Goal: Information Seeking & Learning: Learn about a topic

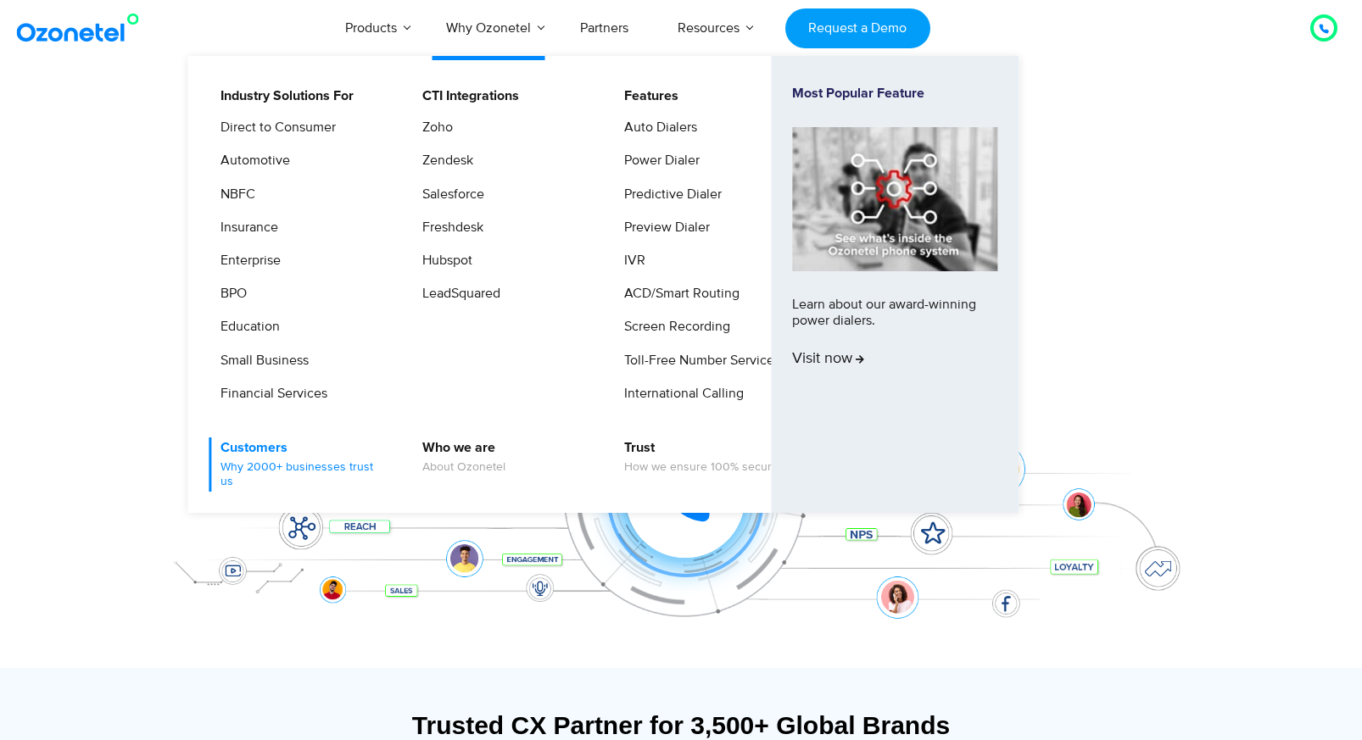
click at [278, 455] on link "Customers Why 2000+ businesses trust us" at bounding box center [299, 465] width 181 height 54
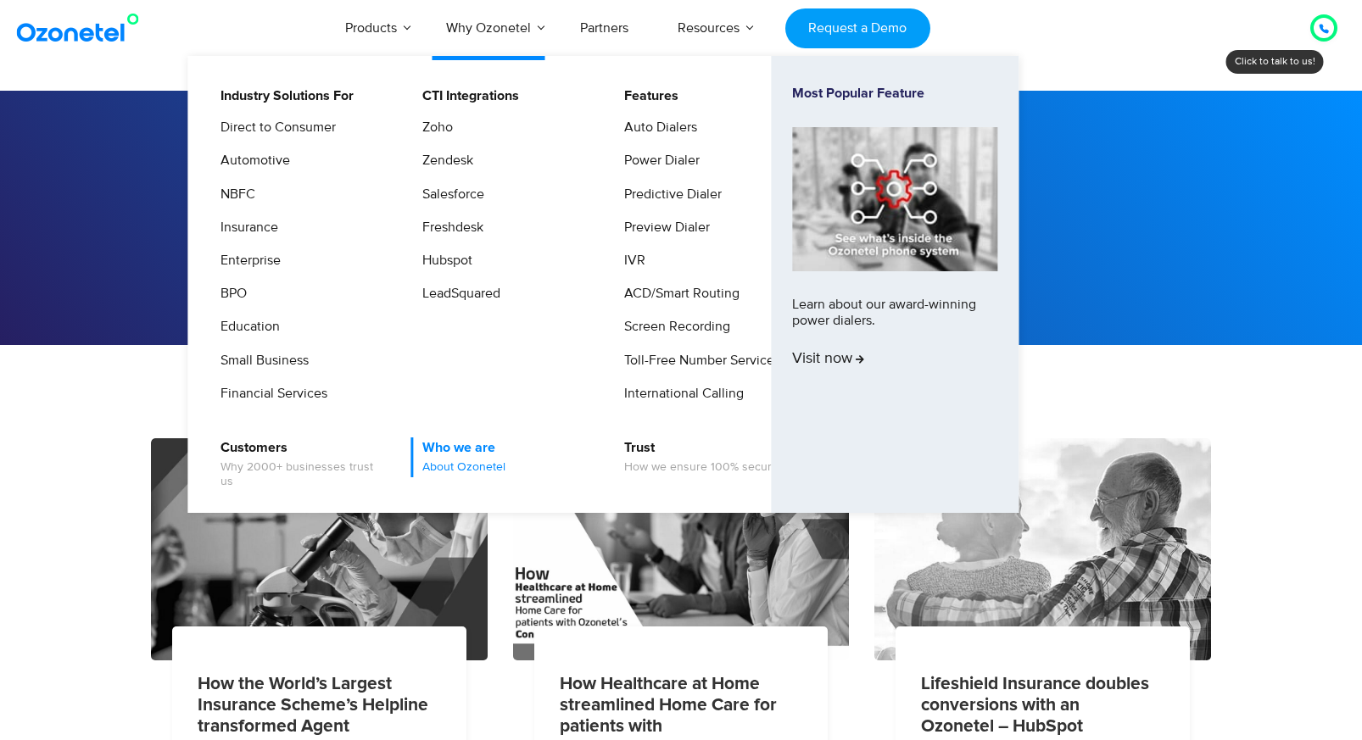
click at [456, 446] on link "Who we are About Ozonetel" at bounding box center [459, 458] width 97 height 40
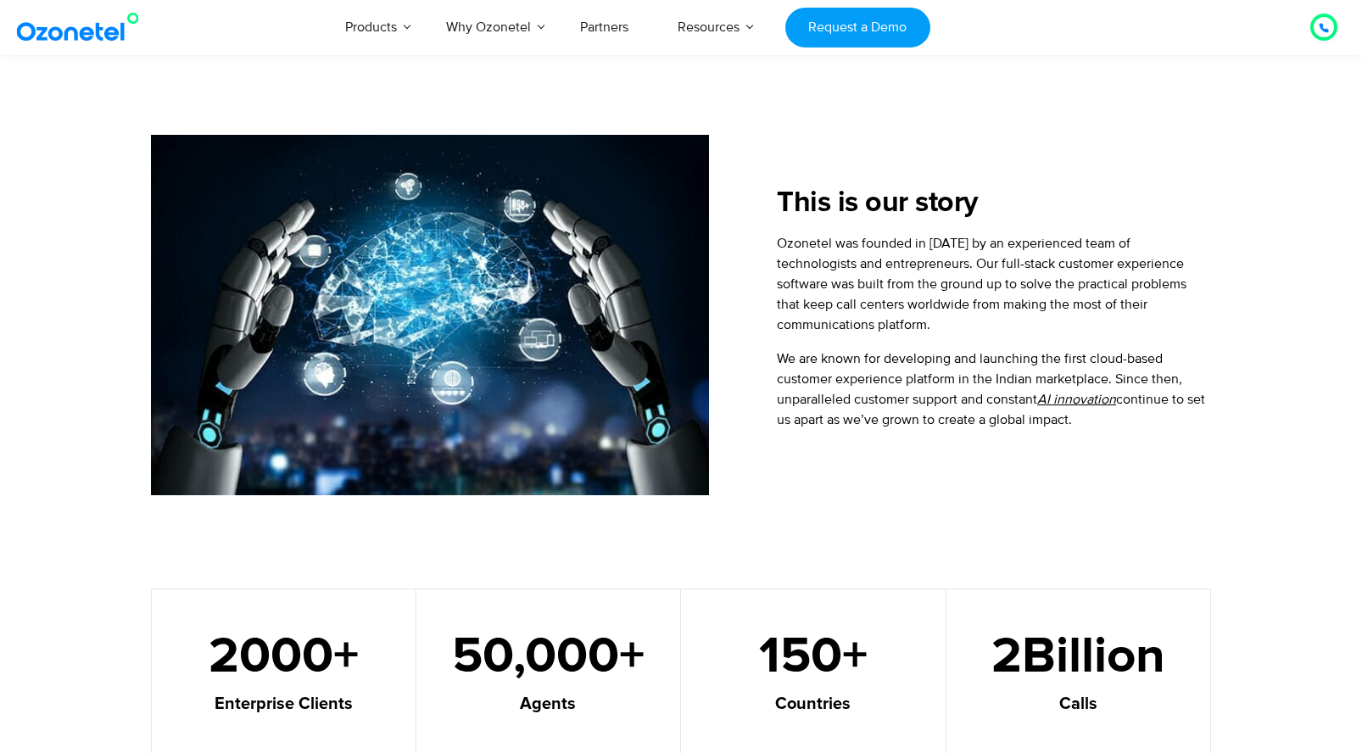
scroll to position [578, 0]
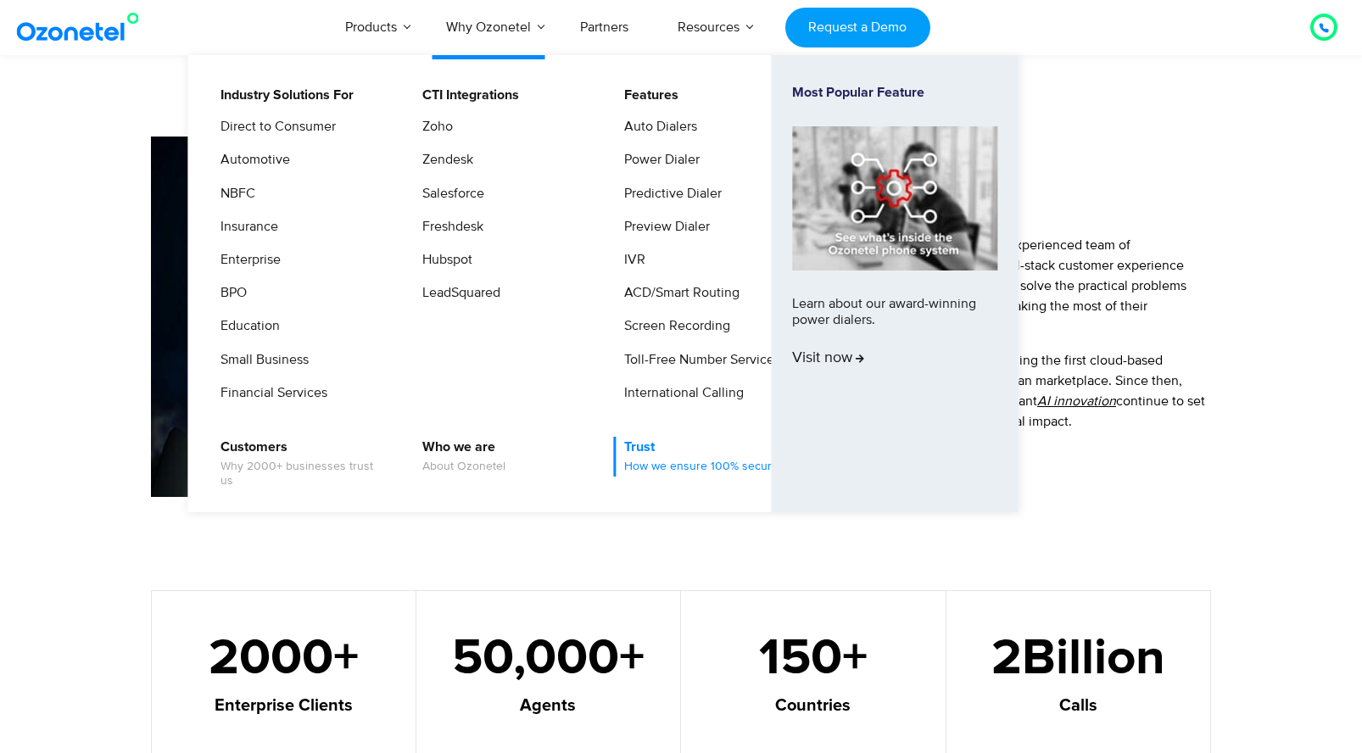
click at [639, 453] on link "Trust How we ensure 100% security" at bounding box center [699, 457] width 173 height 40
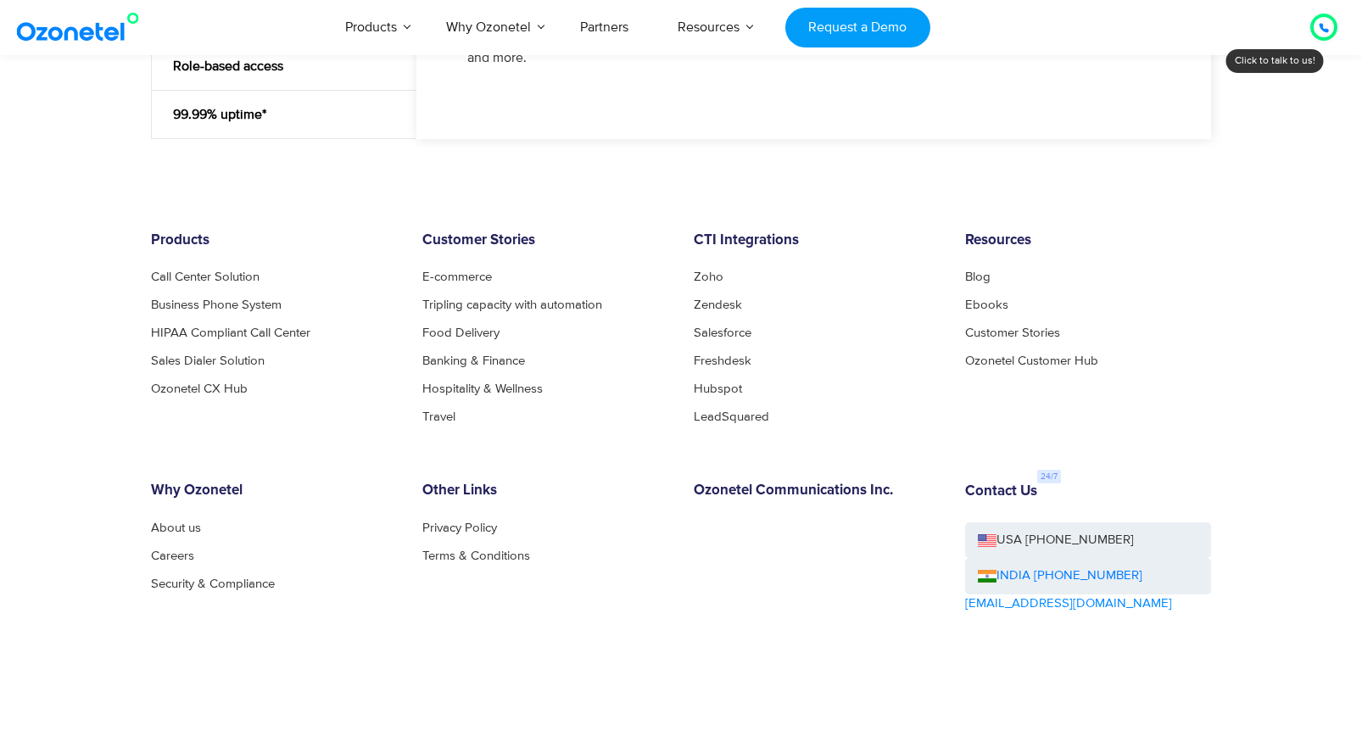
scroll to position [2262, 0]
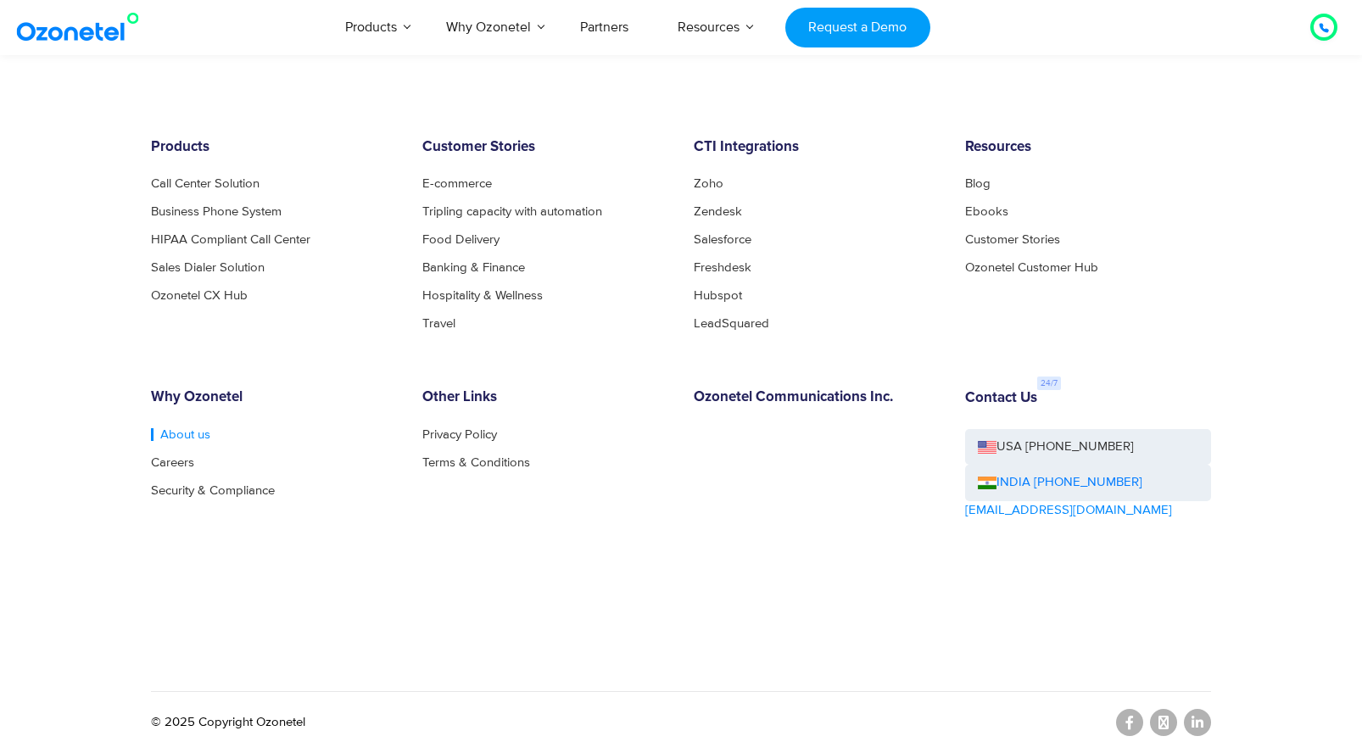
click at [188, 433] on link "About us" at bounding box center [180, 434] width 59 height 13
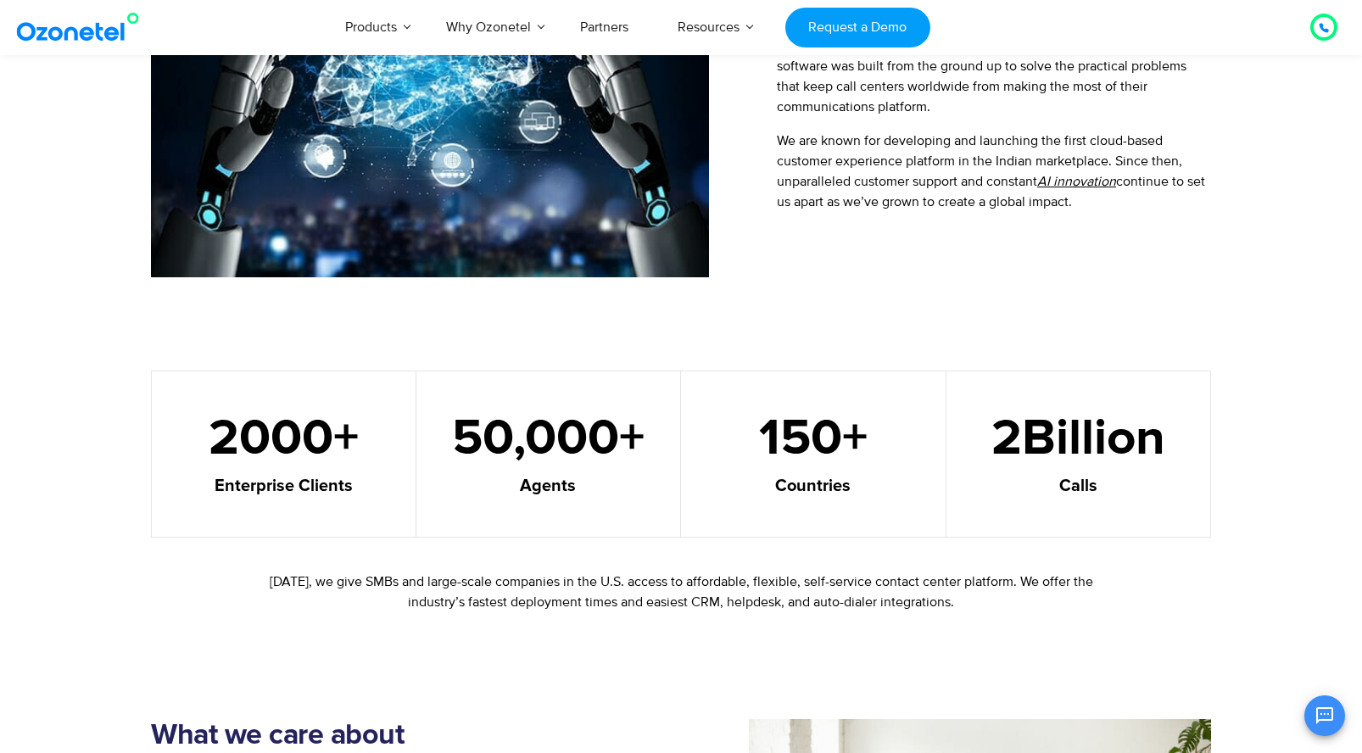
scroll to position [542, 0]
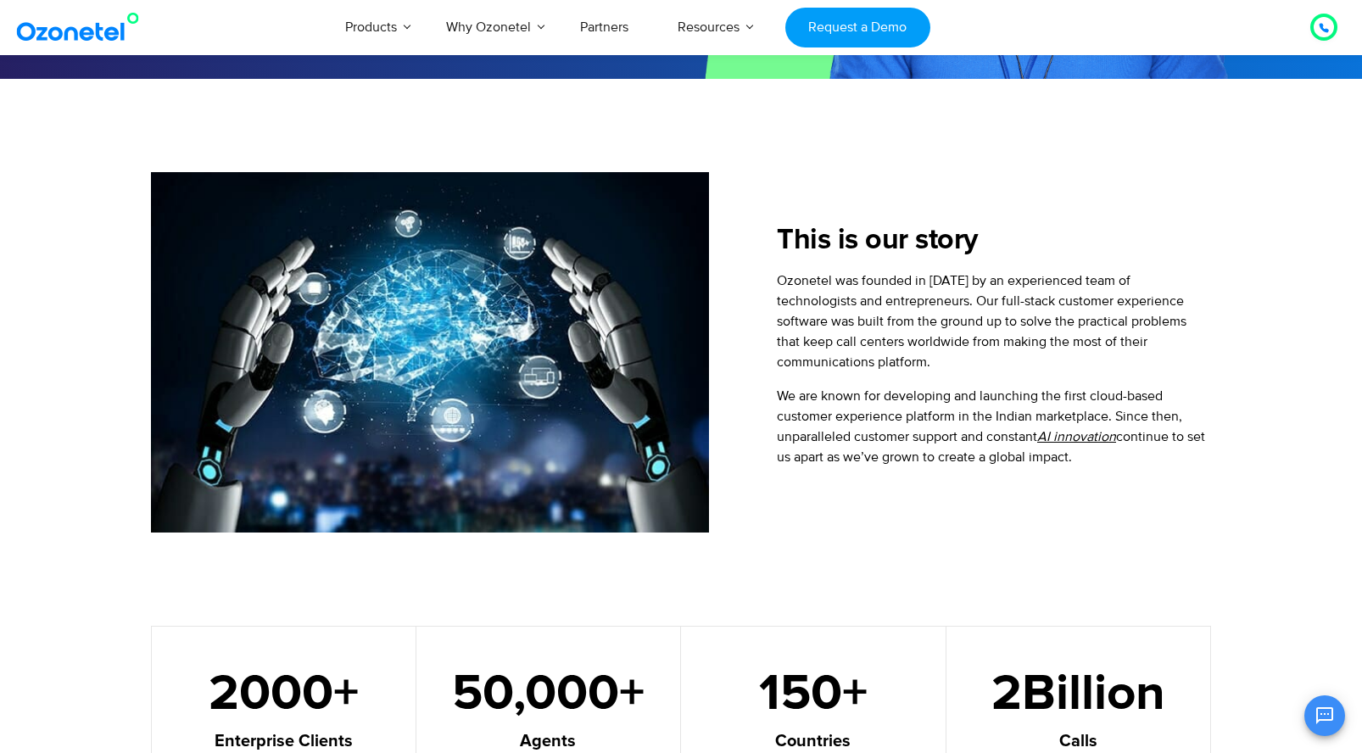
drag, startPoint x: 773, startPoint y: 279, endPoint x: 1178, endPoint y: 482, distance: 453.2
click at [1178, 482] on div "This is our story Ozonetel was founded in [DATE] by an experienced team of tech…" at bounding box center [960, 352] width 502 height 360
copy div "Ozonetel was founded in [DATE] by an experienced team of technologists and entr…"
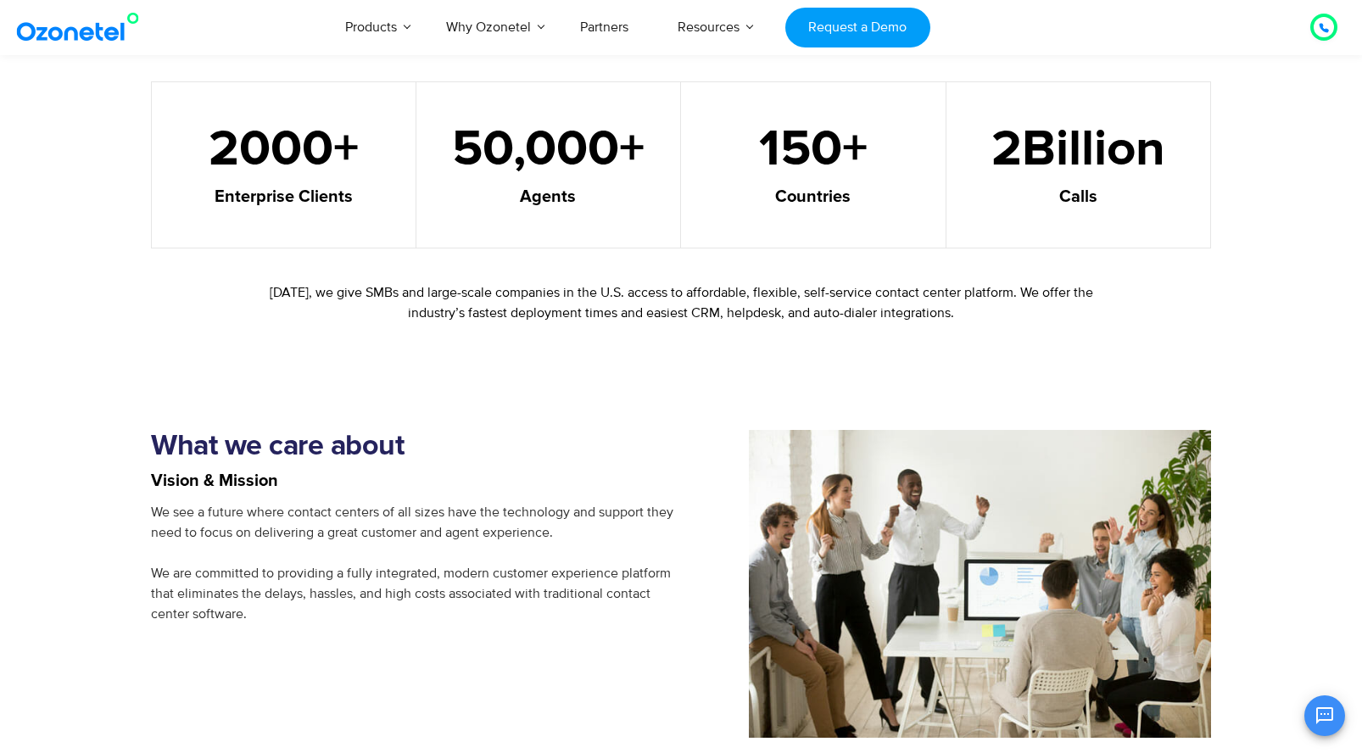
scroll to position [1277, 0]
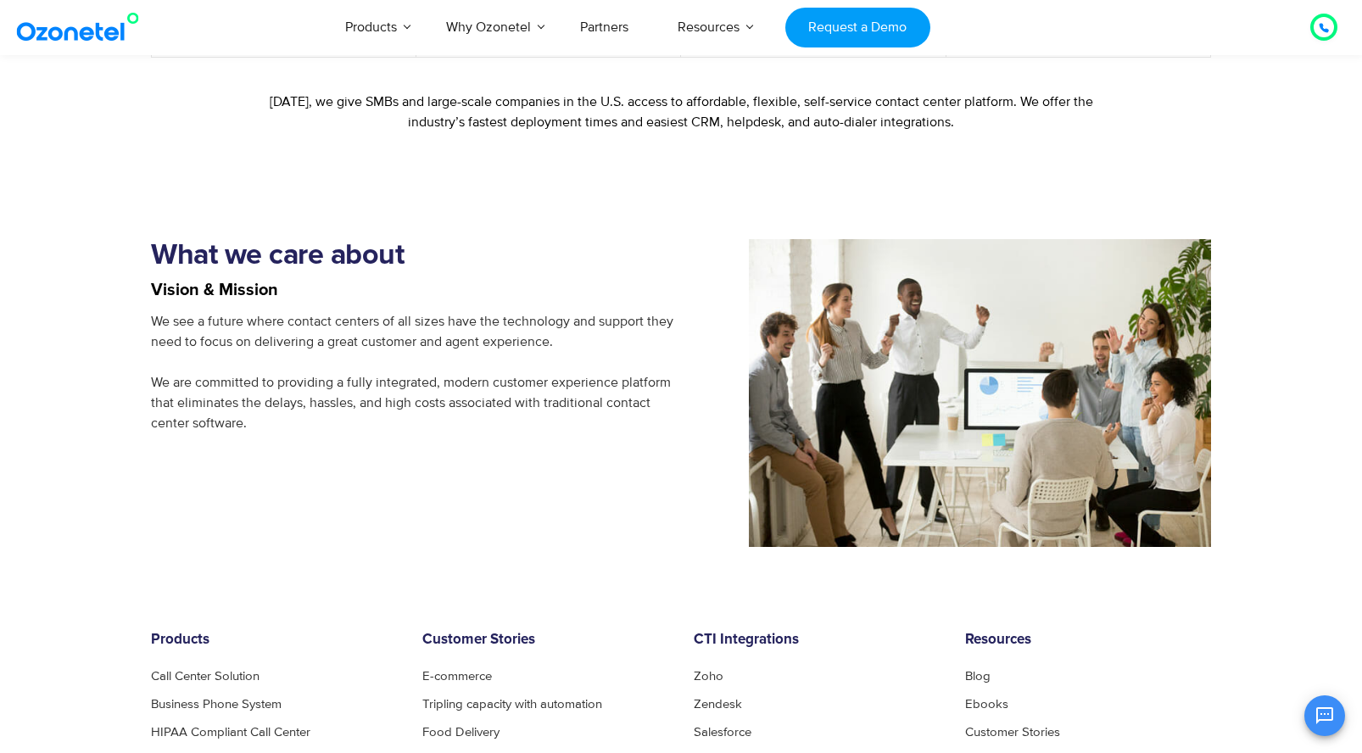
drag, startPoint x: 260, startPoint y: 432, endPoint x: 102, endPoint y: 312, distance: 197.9
click at [102, 312] on section "What we care about Vision & Mission We see a future where contact centers of al…" at bounding box center [681, 346] width 1362 height 401
copy span "We see a future where contact centers of all sizes have the technology and supp…"
